Goal: Task Accomplishment & Management: Manage account settings

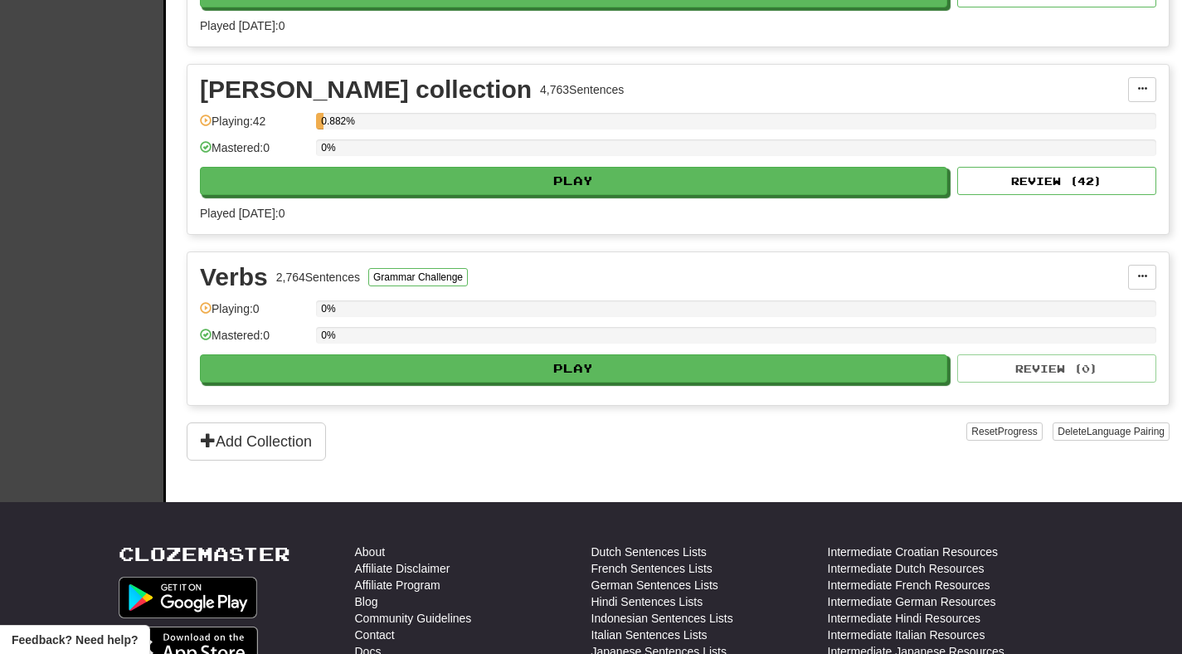
scroll to position [1624, 0]
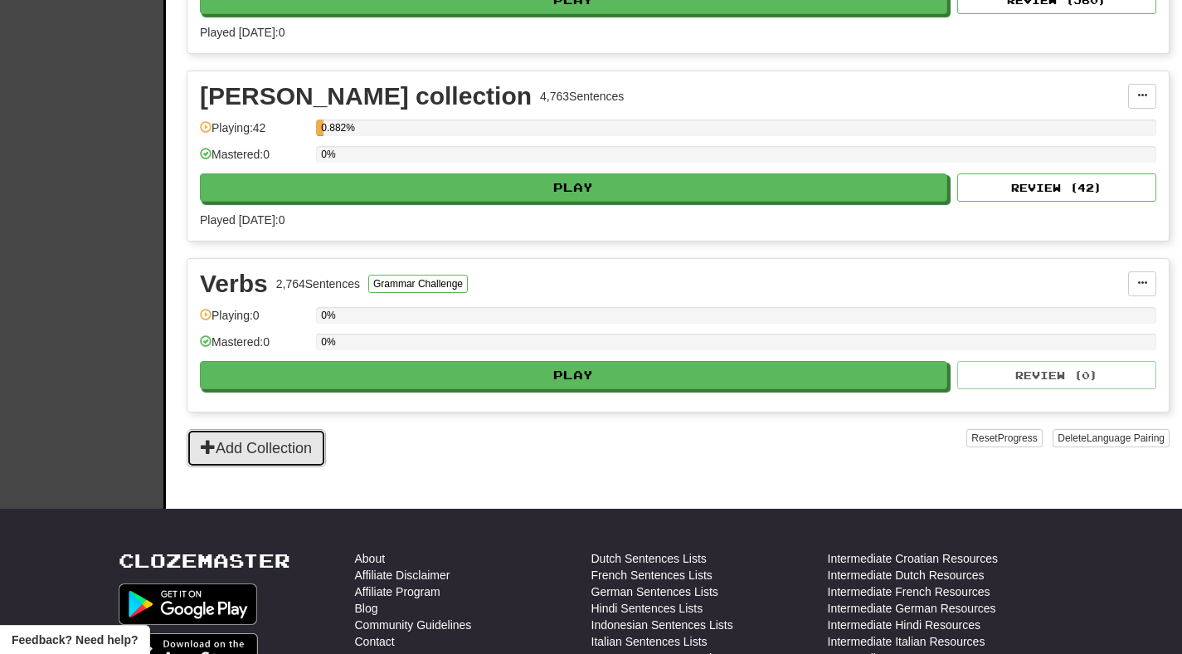
click at [284, 452] on button "Add Collection" at bounding box center [256, 448] width 139 height 38
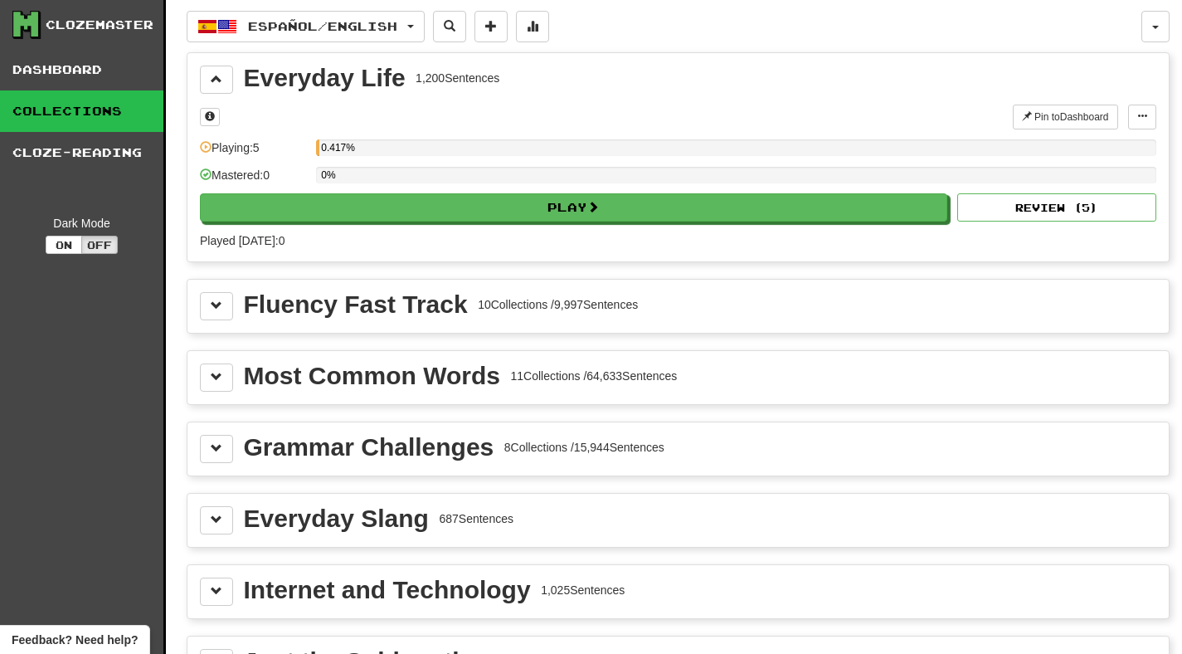
scroll to position [637, 0]
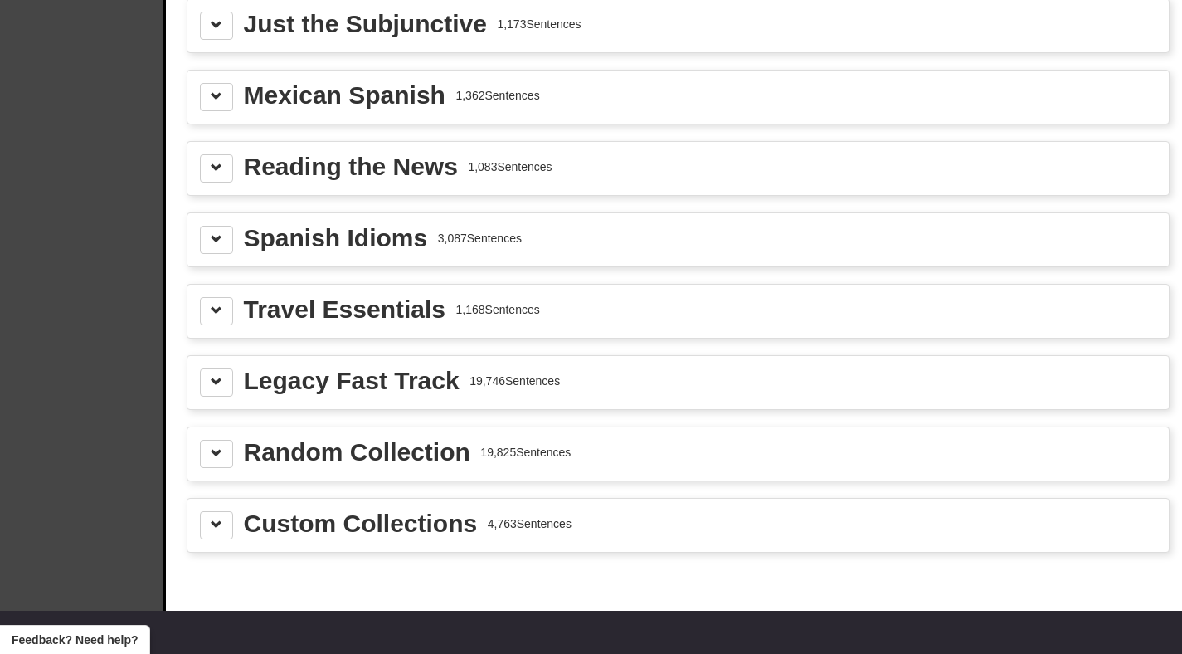
click at [406, 525] on div "Custom Collections" at bounding box center [361, 523] width 234 height 25
click at [227, 522] on button at bounding box center [216, 525] width 33 height 28
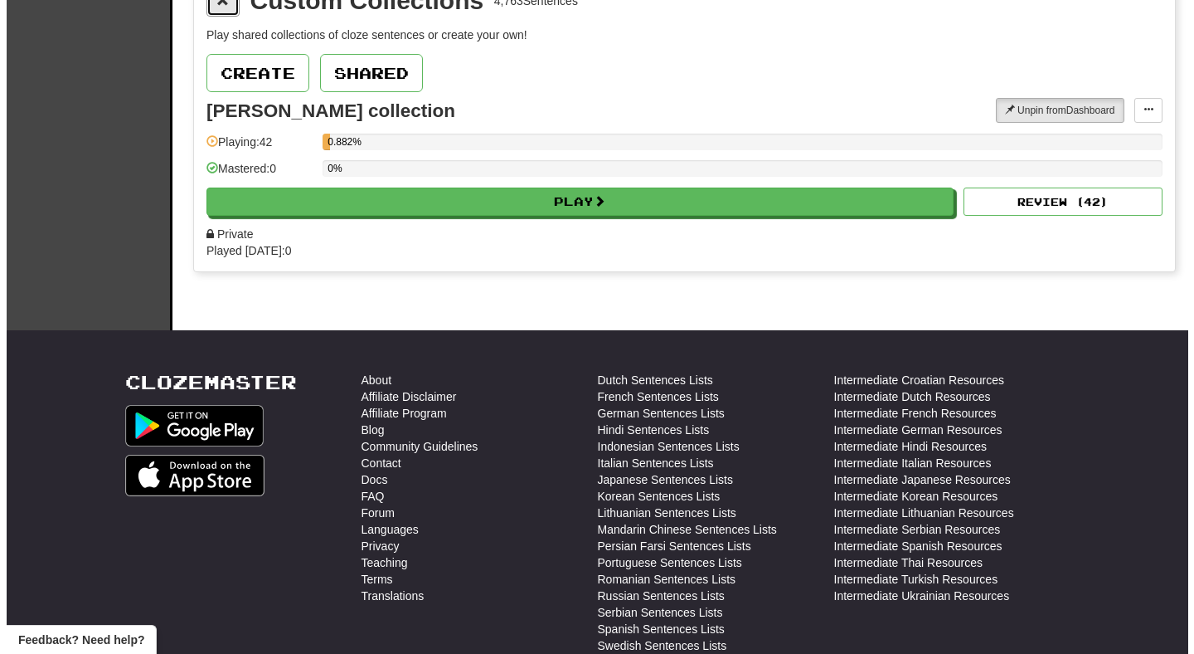
scroll to position [1149, 0]
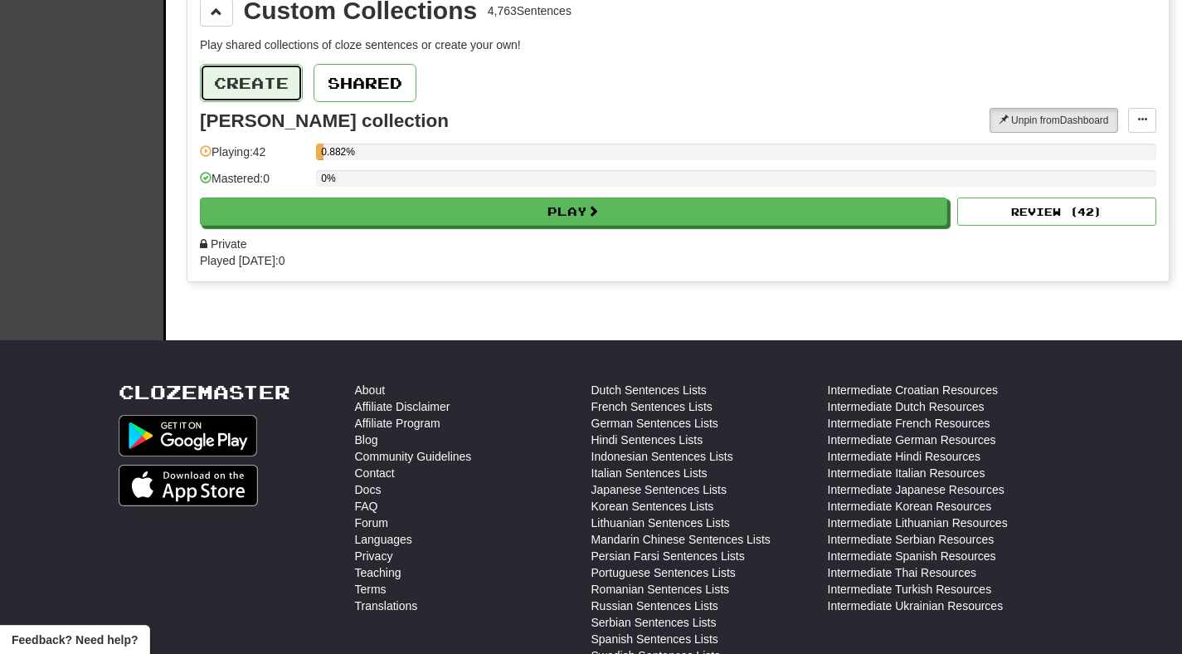
click at [263, 94] on button "Create" at bounding box center [251, 83] width 103 height 38
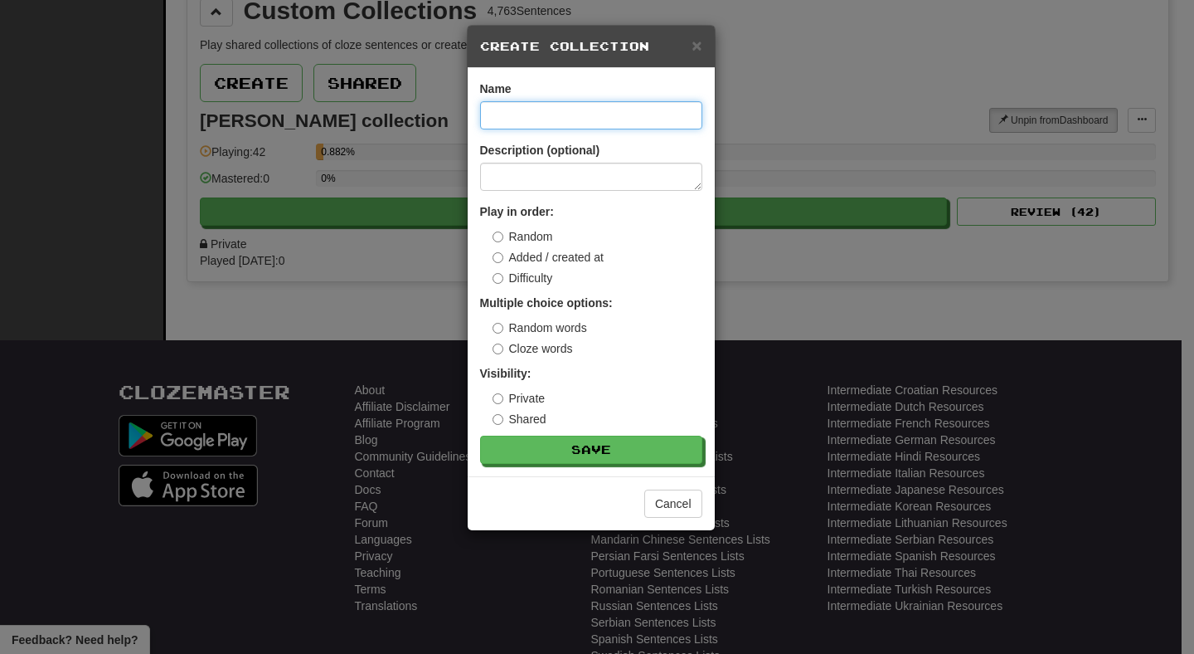
click at [565, 101] on input at bounding box center [591, 115] width 222 height 28
type input "**********"
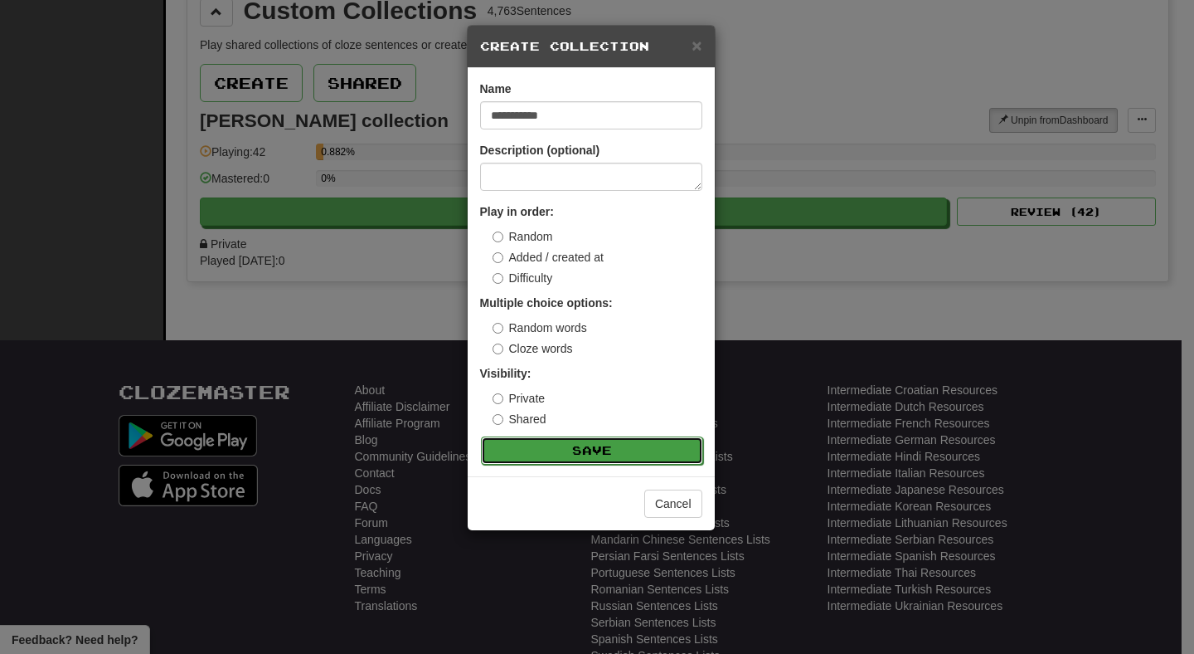
click at [537, 450] on button "Save" at bounding box center [592, 450] width 222 height 28
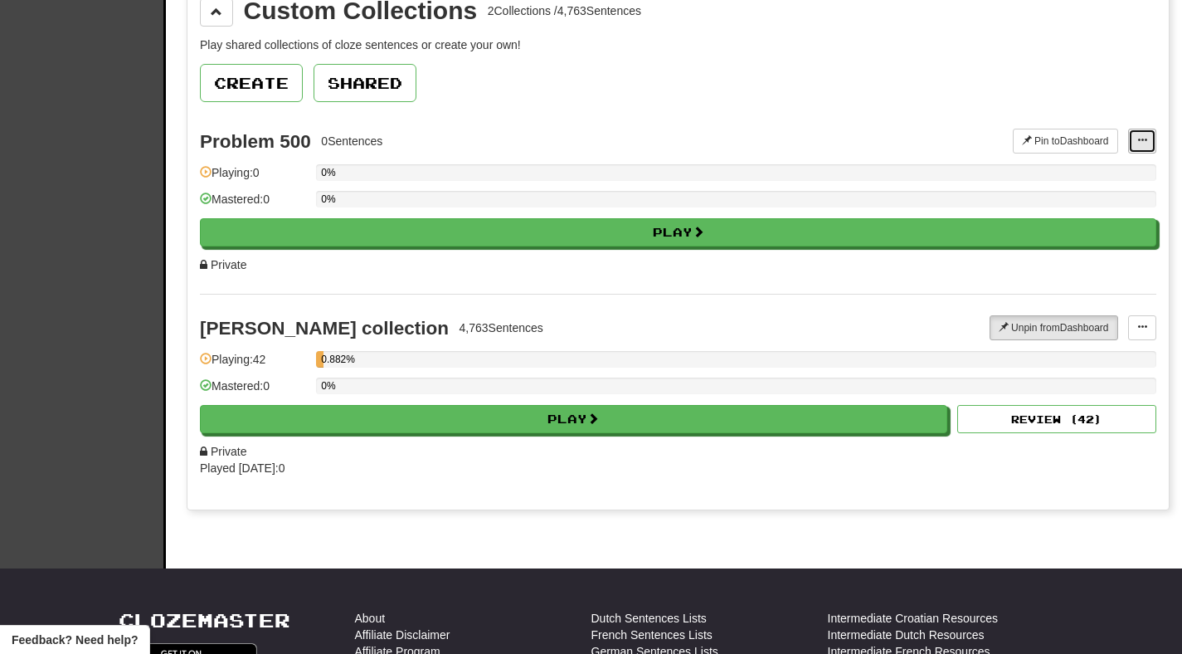
click at [1139, 134] on button at bounding box center [1142, 141] width 28 height 25
click at [1060, 226] on ul "Pin to Dashboard Add Sentences Manage Sentences Edit Collection" at bounding box center [1077, 192] width 157 height 75
click at [1136, 134] on button at bounding box center [1142, 141] width 28 height 25
click at [1057, 216] on span "Edit Collection" at bounding box center [1075, 213] width 75 height 13
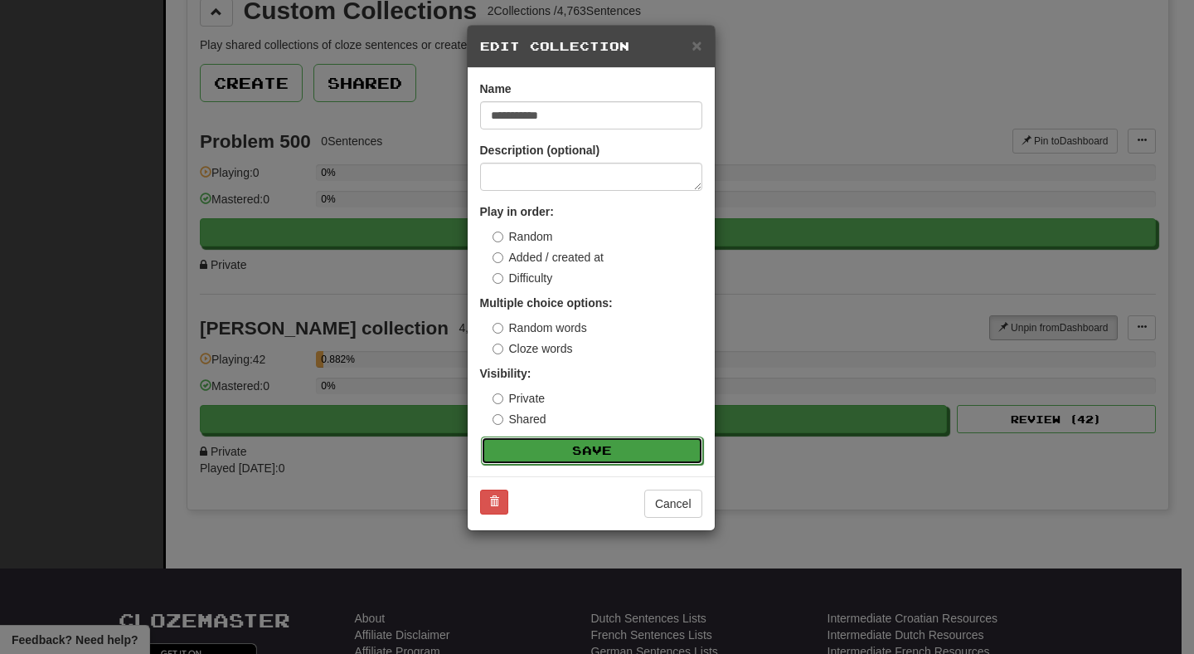
click at [590, 449] on button "Save" at bounding box center [592, 450] width 222 height 28
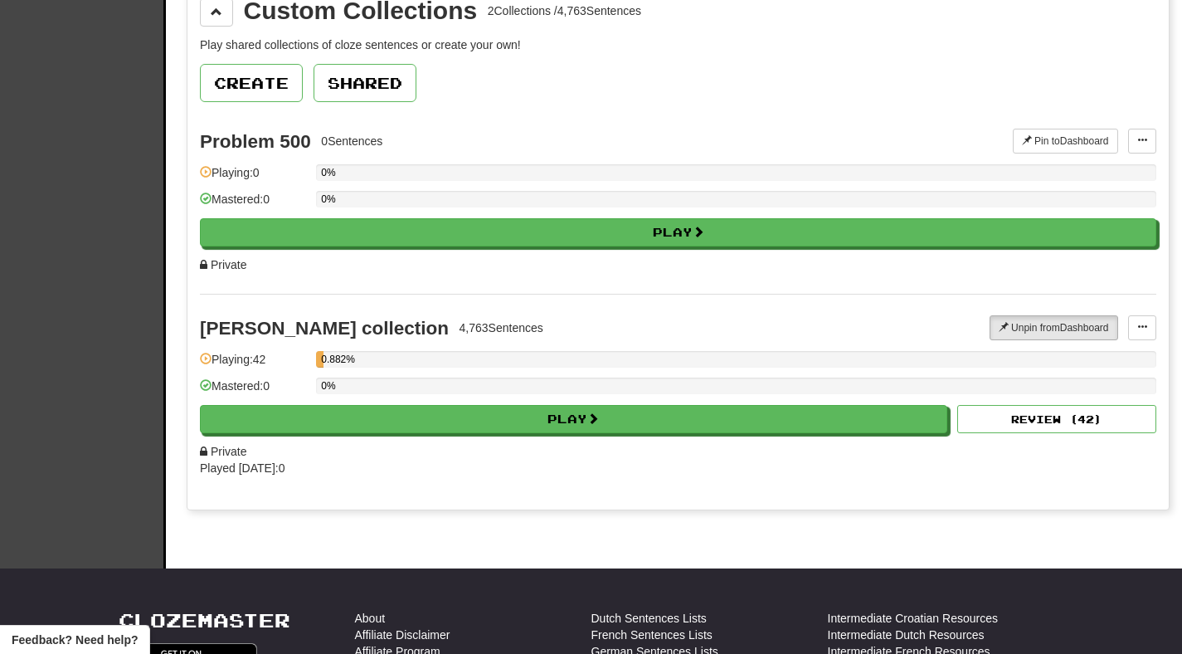
click at [276, 177] on div "Playing: 0" at bounding box center [254, 177] width 108 height 27
click at [1140, 140] on span at bounding box center [1142, 140] width 10 height 10
click at [1062, 166] on span "Add Sentences" at bounding box center [1077, 170] width 79 height 13
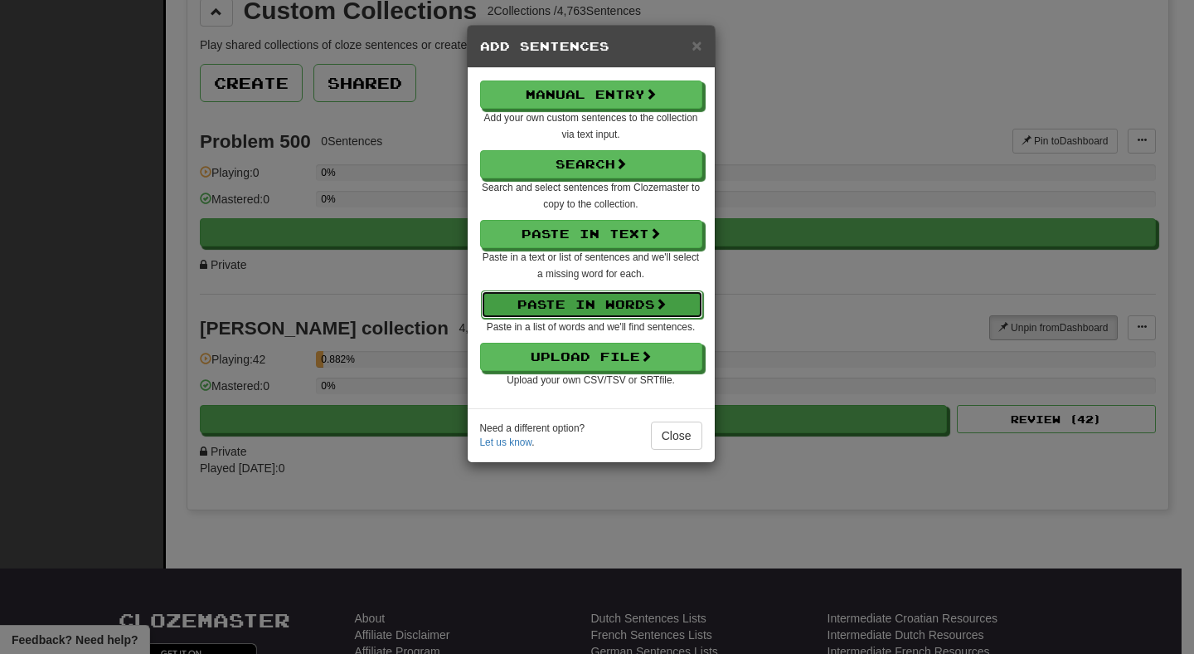
click at [583, 299] on button "Paste in Words" at bounding box center [592, 304] width 222 height 28
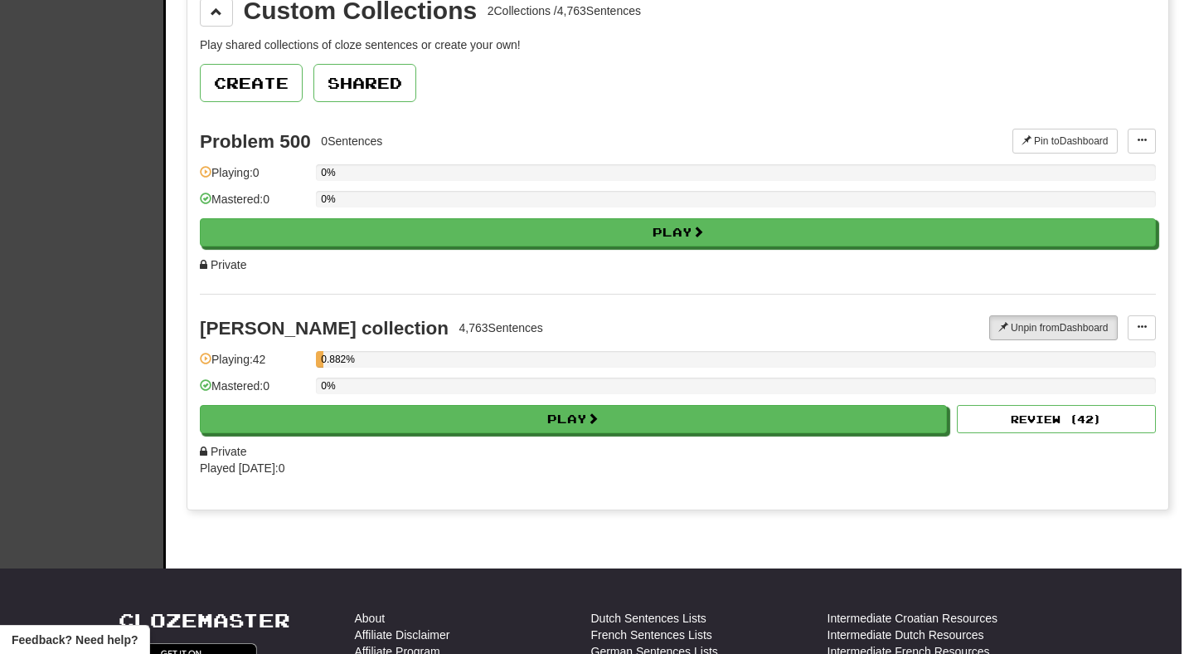
select select "*"
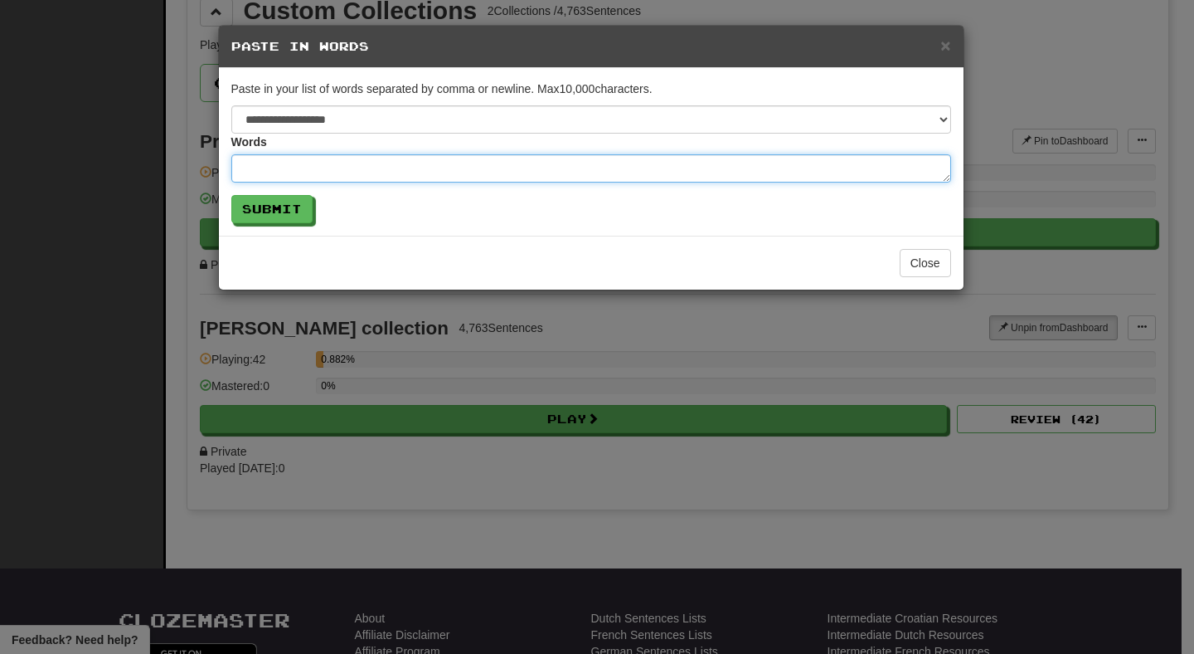
click at [459, 169] on textarea at bounding box center [591, 168] width 720 height 28
paste textarea "**** **** **** **** *** ***** ******* *** ** ***** ** ******* **** *** *** ** **"
type textarea "*"
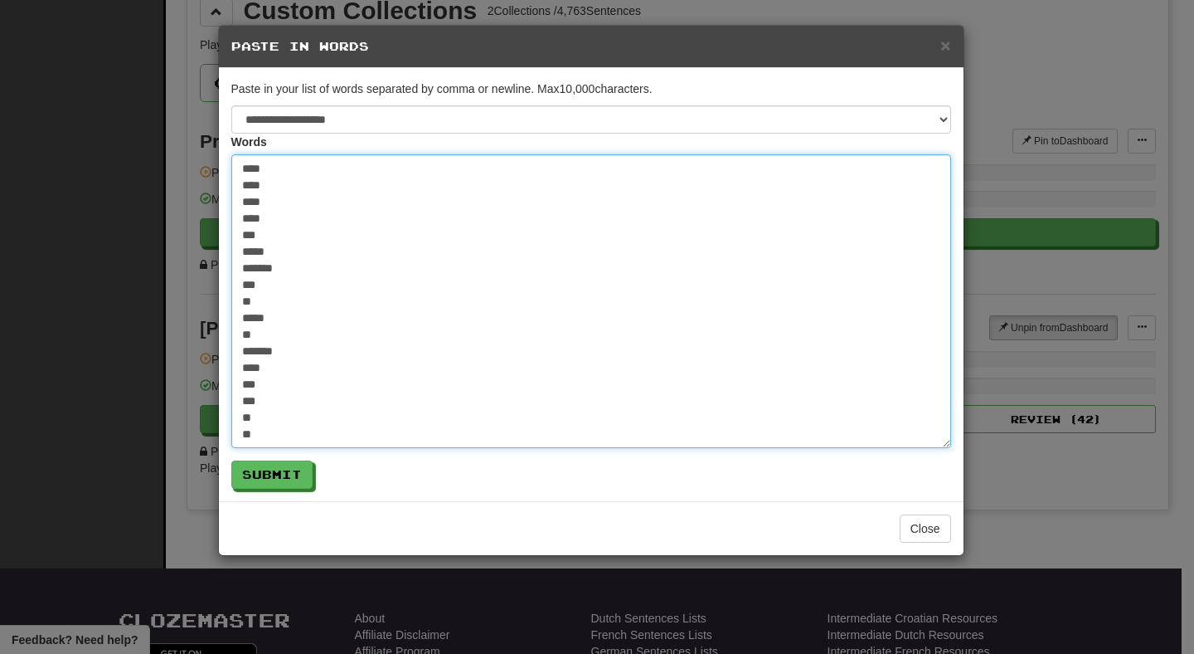
type textarea "**** **** **** **** *** ***** ******* *** ** ***** ** ******* **** *** *** ** **"
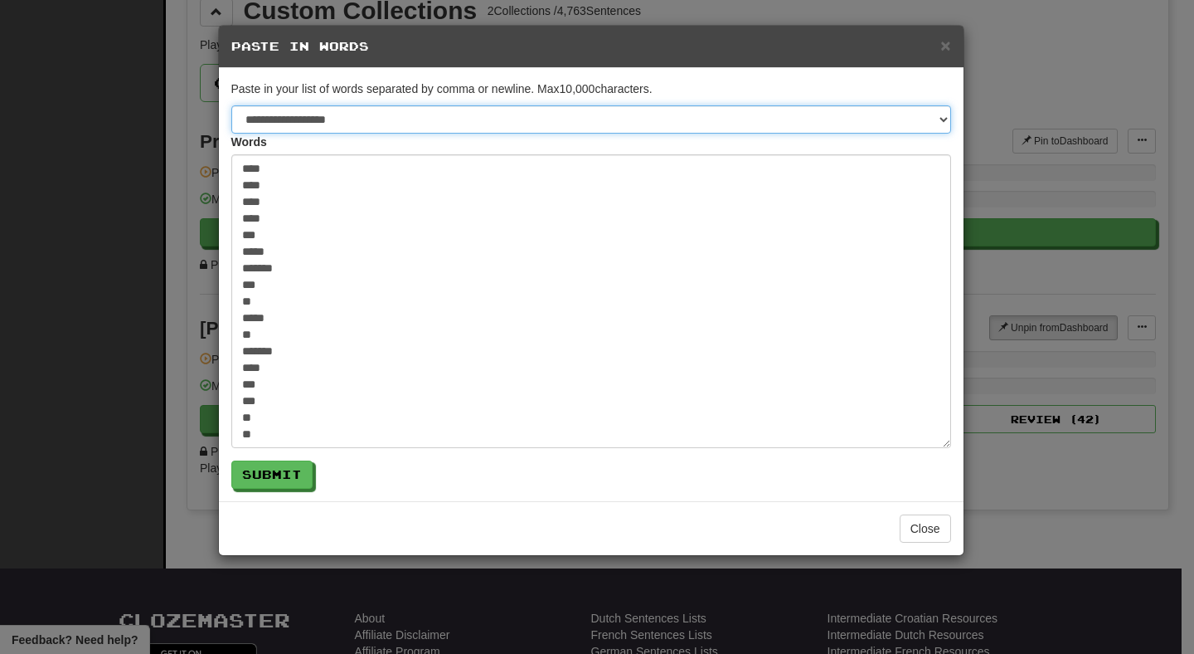
click at [382, 121] on select "**********" at bounding box center [591, 119] width 720 height 28
select select "**"
click at [231, 105] on select "**********" at bounding box center [591, 119] width 720 height 28
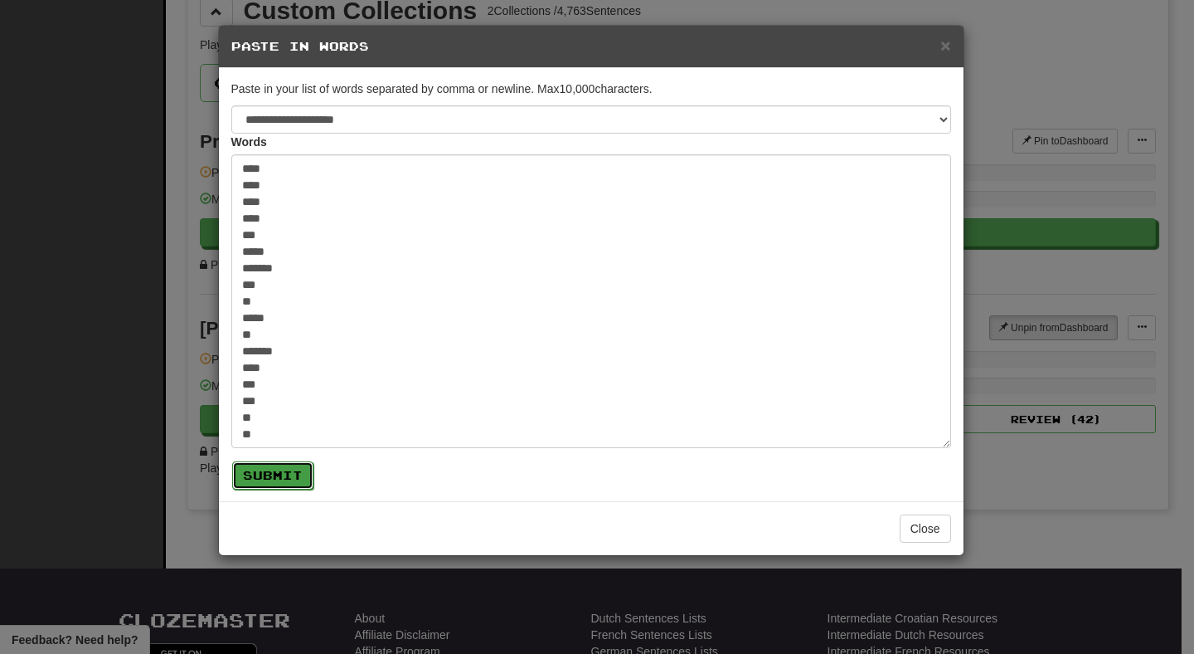
click at [272, 483] on button "Submit" at bounding box center [272, 475] width 81 height 28
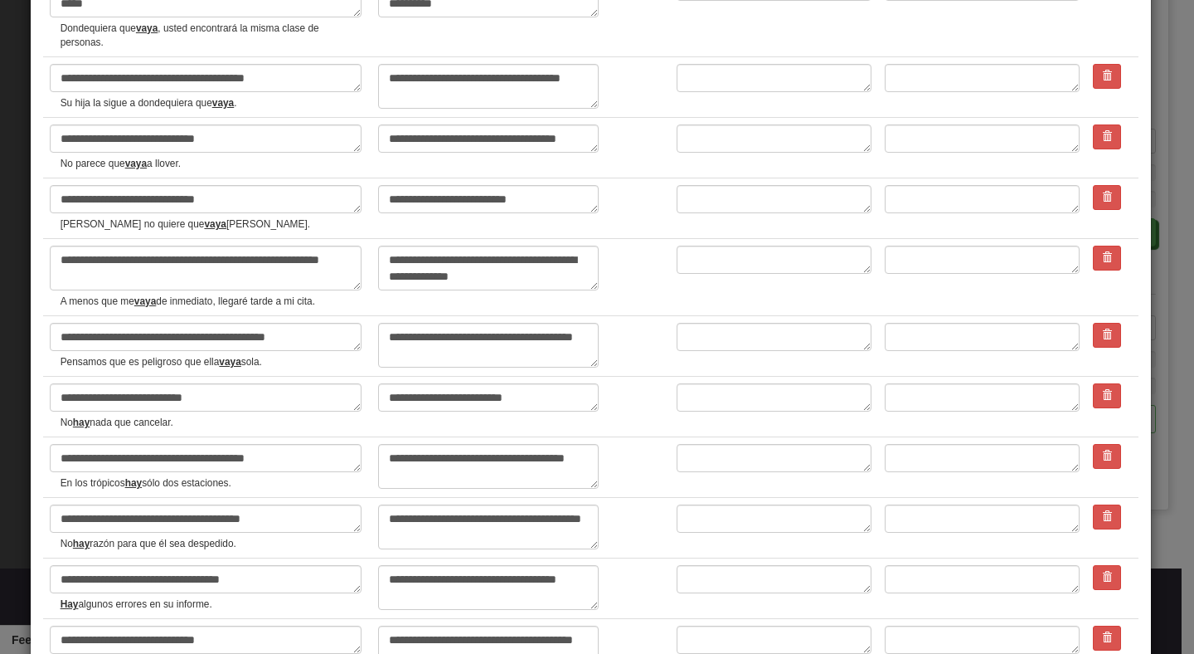
scroll to position [2928, 0]
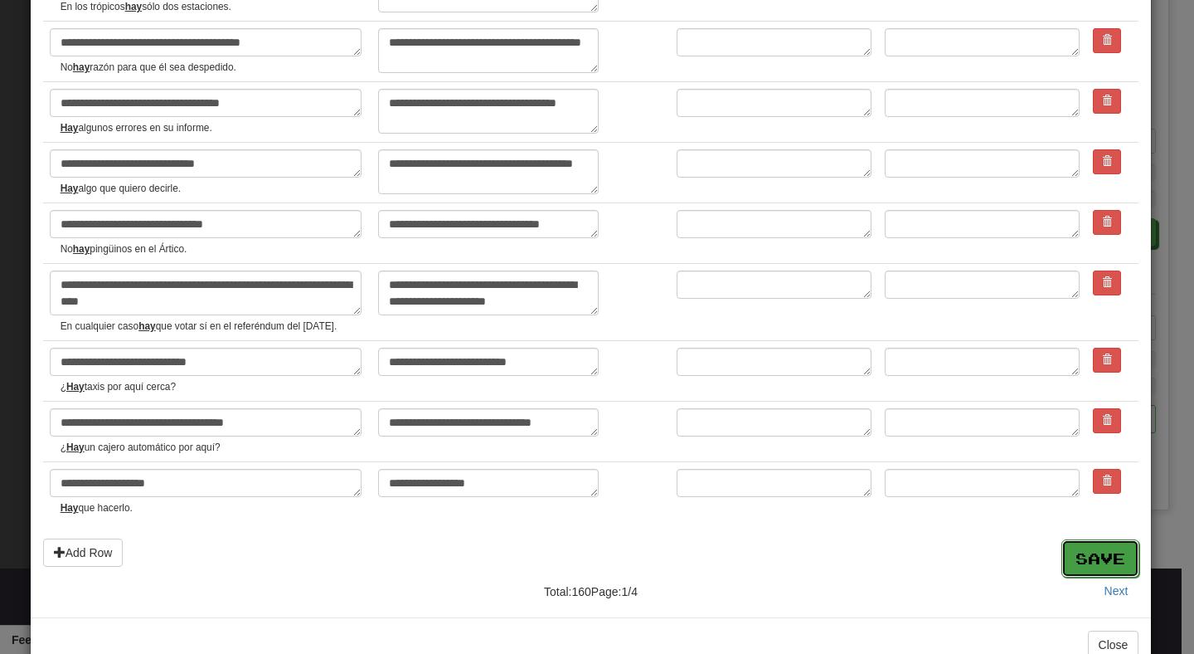
click at [1085, 539] on button "Save" at bounding box center [1101, 558] width 78 height 38
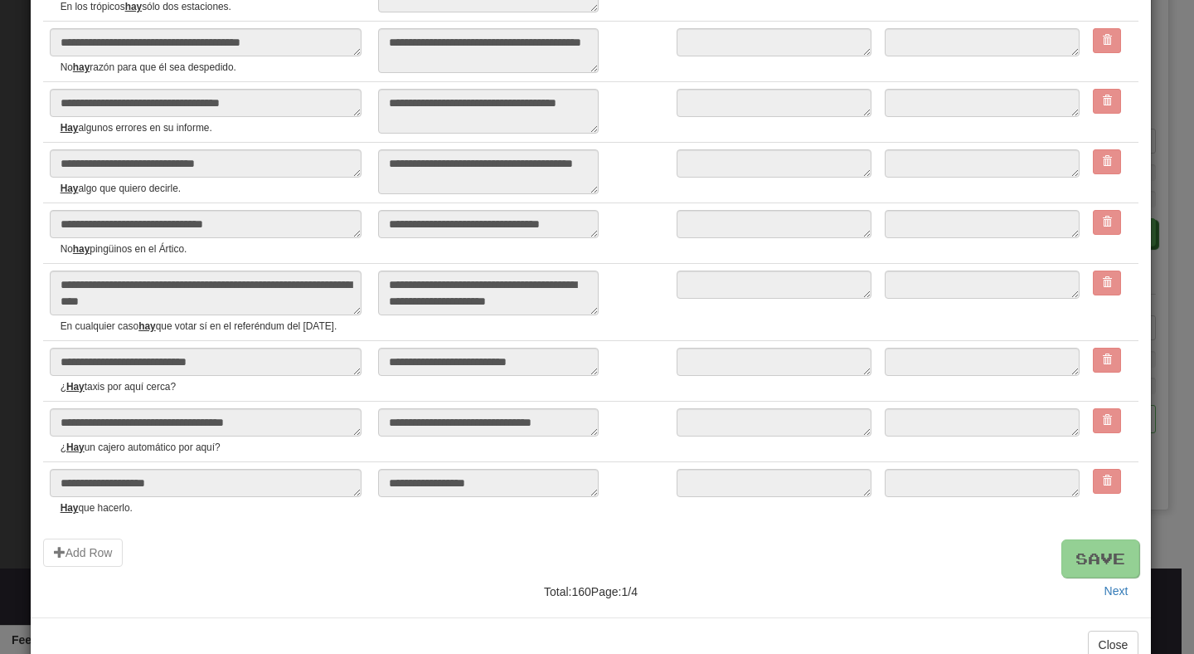
type textarea "*"
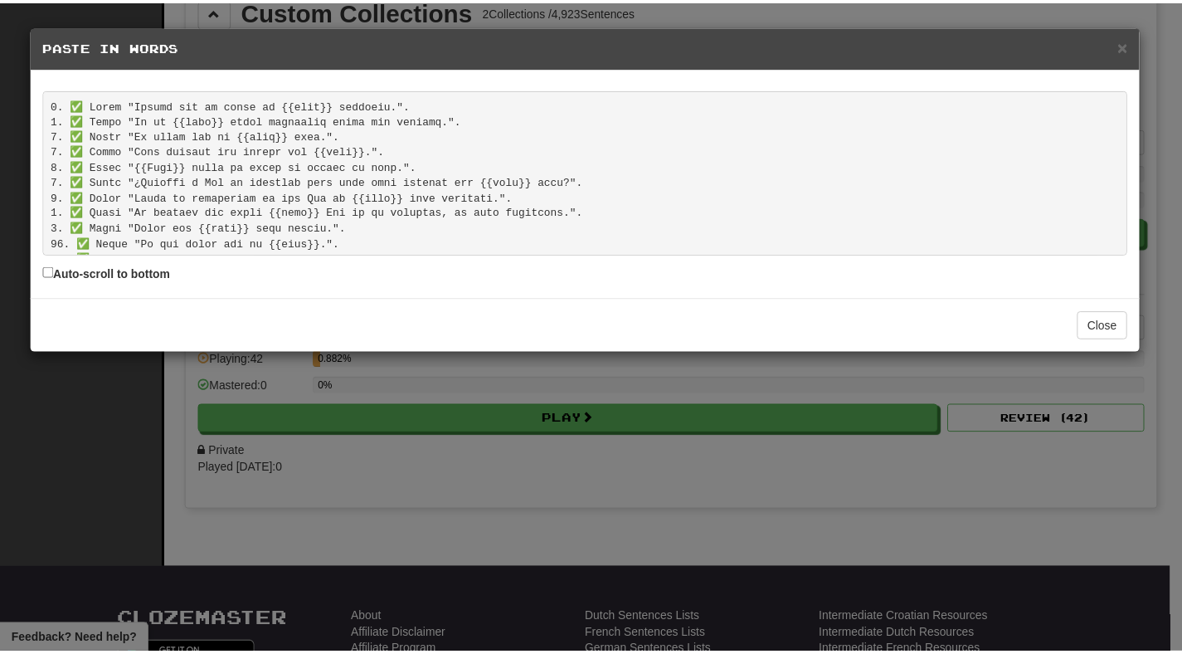
scroll to position [2344, 0]
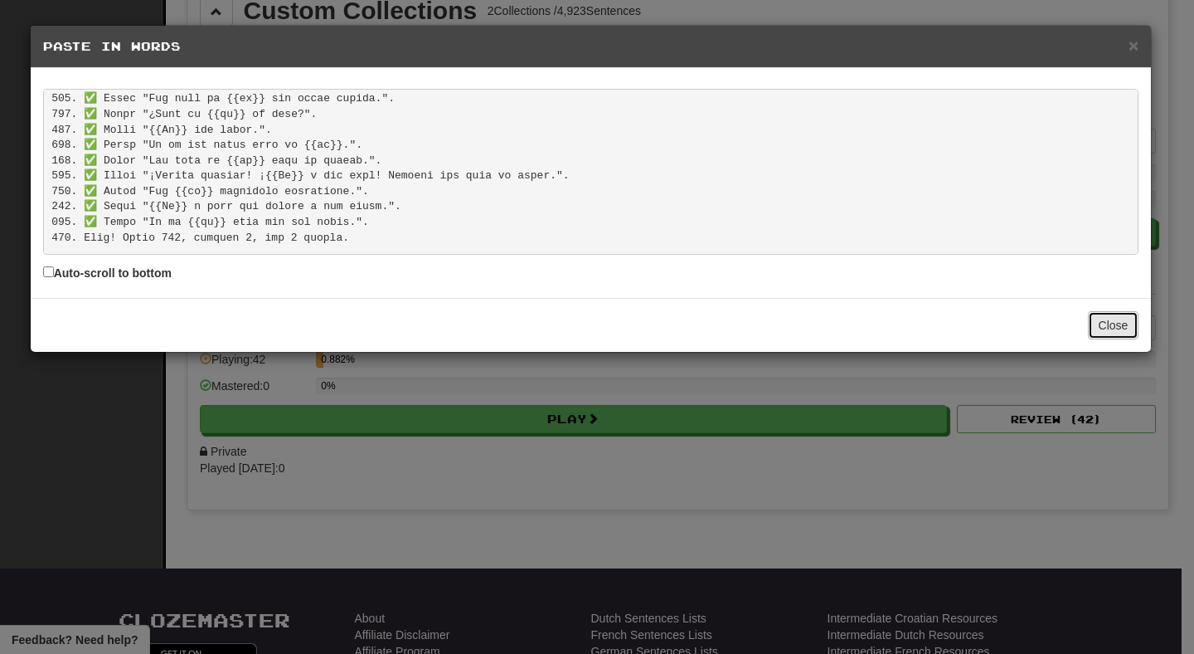
click at [1120, 336] on button "Close" at bounding box center [1113, 325] width 51 height 28
